Goal: Task Accomplishment & Management: Use online tool/utility

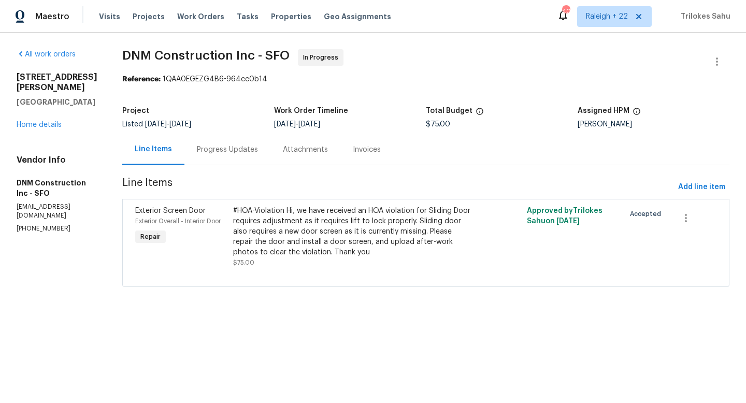
click at [226, 144] on div "Progress Updates" at bounding box center [227, 149] width 61 height 10
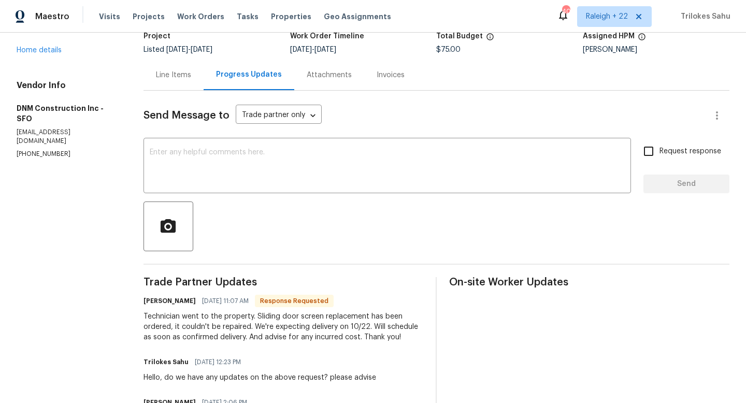
scroll to position [53, 0]
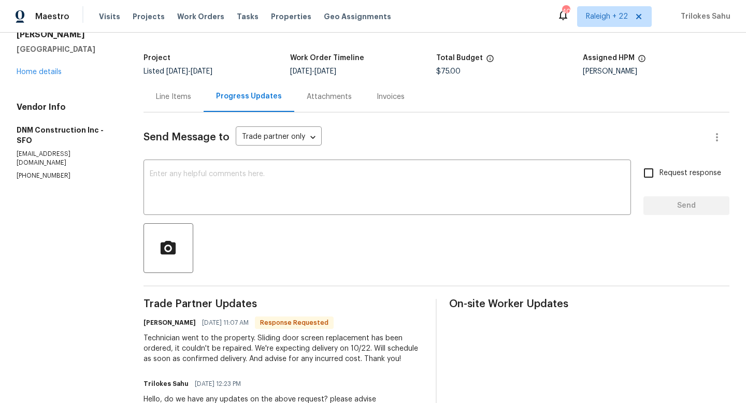
click at [181, 96] on div "Line Items" at bounding box center [173, 97] width 35 height 10
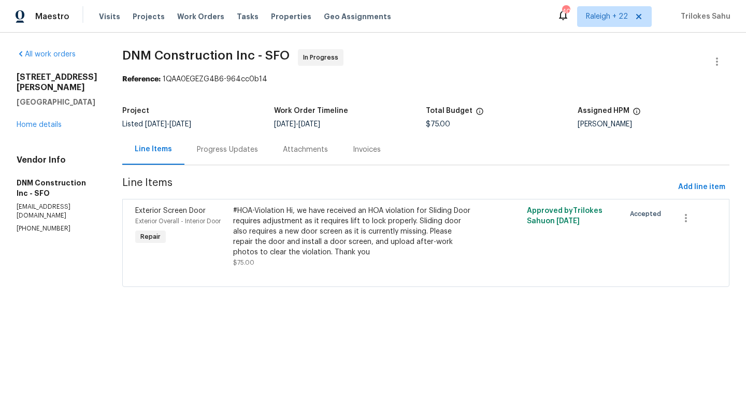
click at [220, 148] on div "Progress Updates" at bounding box center [227, 149] width 61 height 10
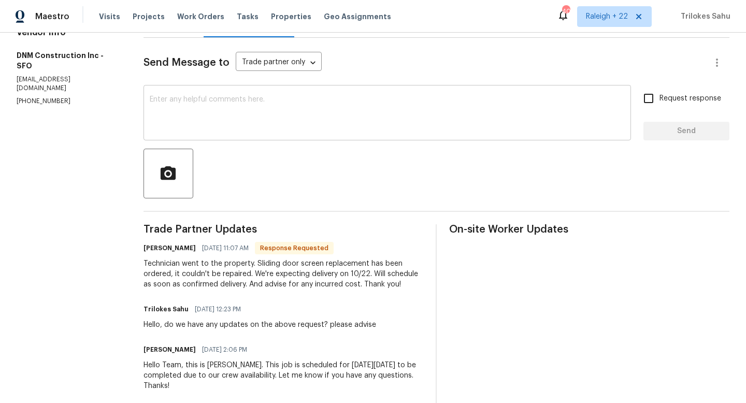
scroll to position [173, 0]
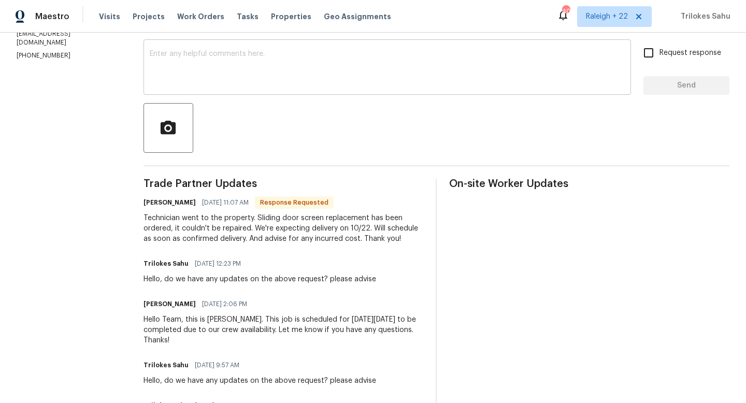
click at [373, 61] on textarea at bounding box center [387, 68] width 475 height 36
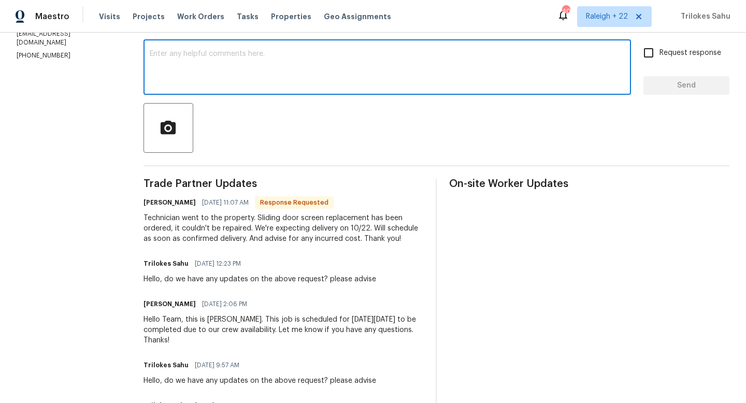
paste textarea "Please provide us with a cost estimation before starting the work. Thank you!"
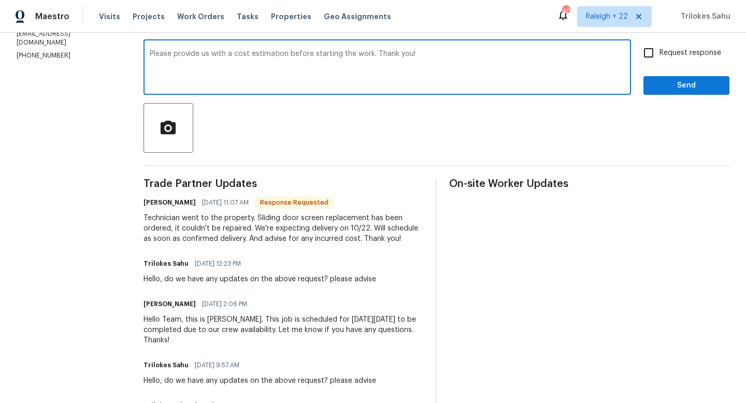
type textarea "Please provide us with a cost estimation before starting the work. Thank you!"
click at [648, 54] on input "Request response" at bounding box center [648, 53] width 22 height 22
checkbox input "true"
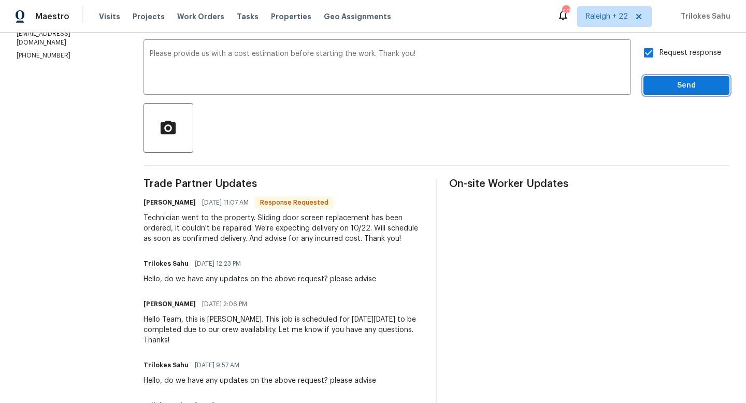
click at [682, 87] on span "Send" at bounding box center [685, 85] width 69 height 13
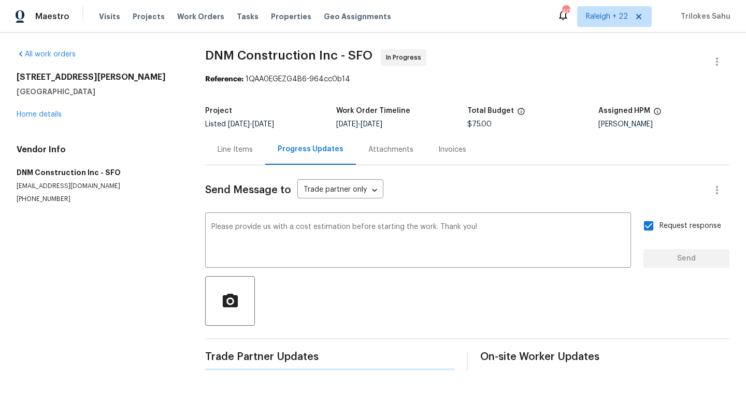
scroll to position [0, 0]
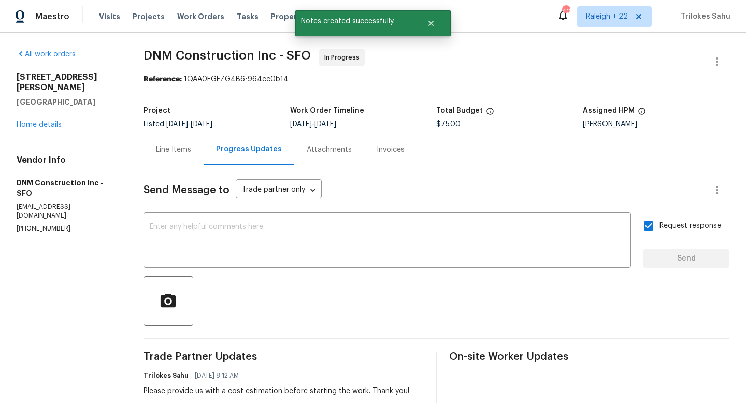
click at [50, 108] on div "[STREET_ADDRESS][PERSON_NAME] Home details" at bounding box center [68, 101] width 102 height 58
click at [50, 121] on link "Home details" at bounding box center [39, 124] width 45 height 7
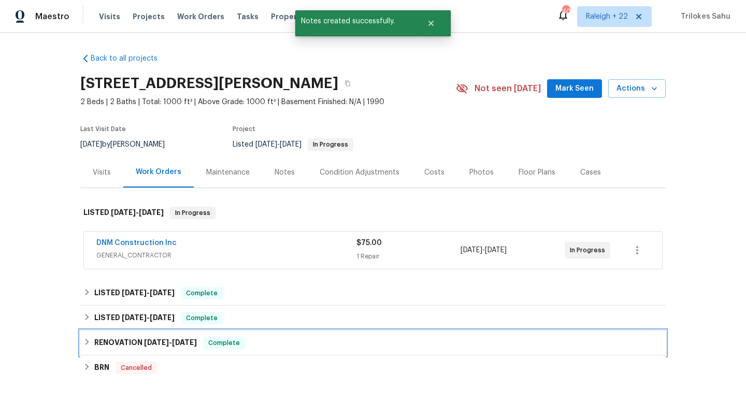
click at [82, 340] on div "RENOVATION [DATE] - [DATE] Complete" at bounding box center [372, 342] width 585 height 25
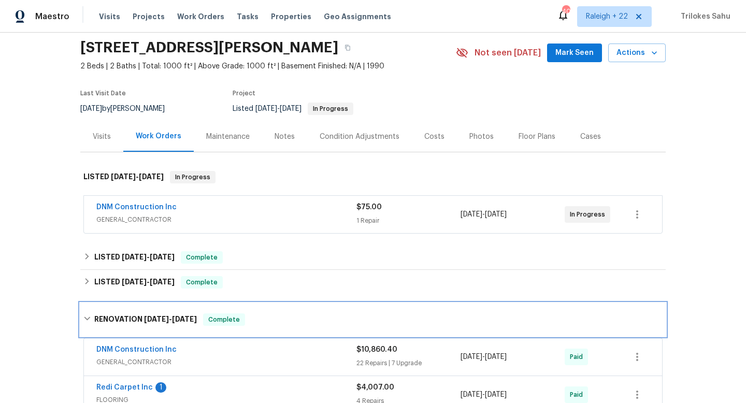
scroll to position [36, 0]
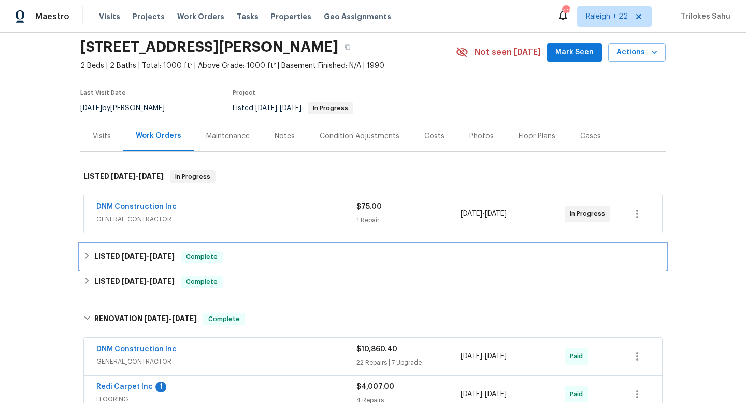
click at [85, 261] on div "LISTED [DATE] - [DATE] Complete" at bounding box center [372, 257] width 579 height 12
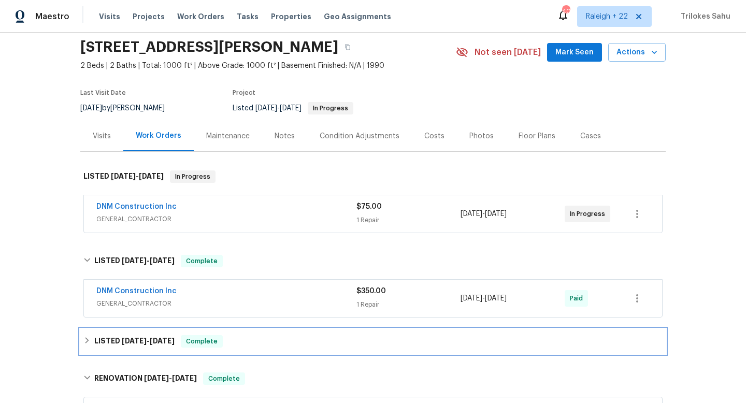
click at [89, 337] on icon at bounding box center [86, 340] width 7 height 7
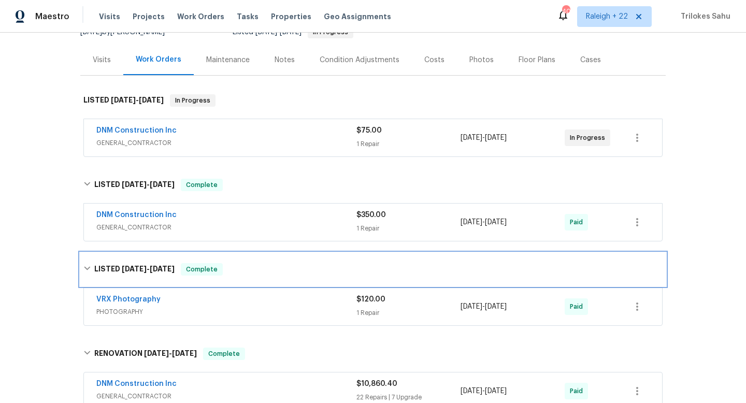
scroll to position [115, 0]
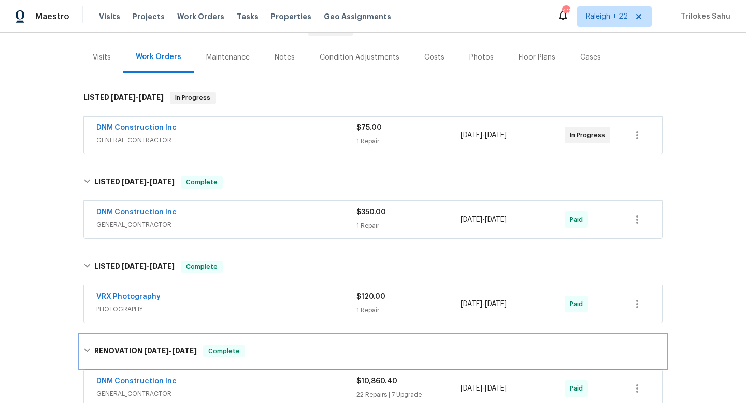
click at [83, 345] on div "RENOVATION [DATE] - [DATE] Complete" at bounding box center [372, 351] width 579 height 12
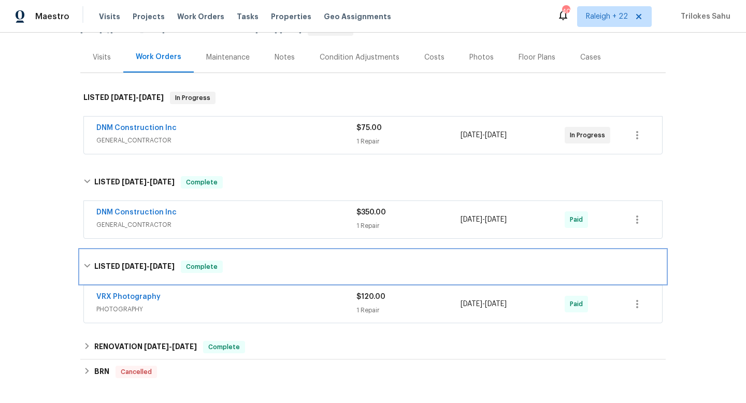
click at [83, 271] on div "LISTED [DATE] - [DATE] Complete" at bounding box center [372, 266] width 579 height 12
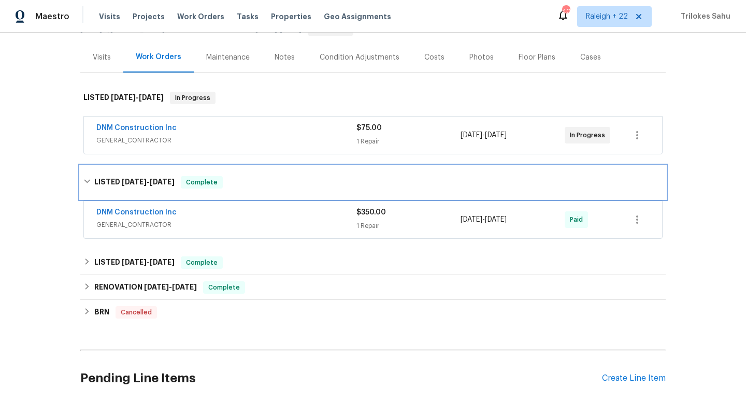
click at [85, 176] on div "LISTED [DATE] - [DATE] Complete" at bounding box center [372, 182] width 585 height 33
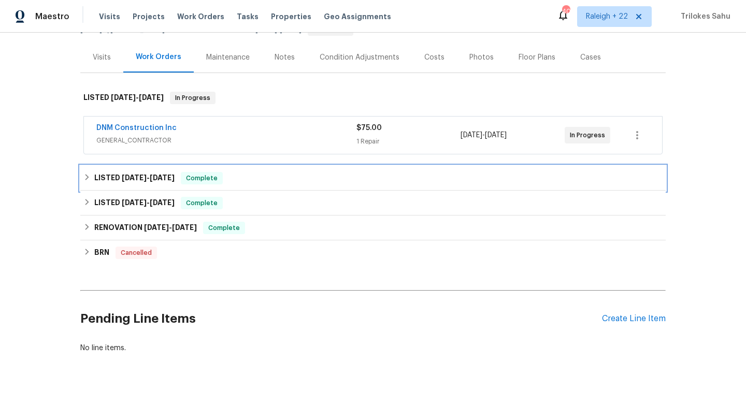
scroll to position [0, 0]
